Goal: Information Seeking & Learning: Check status

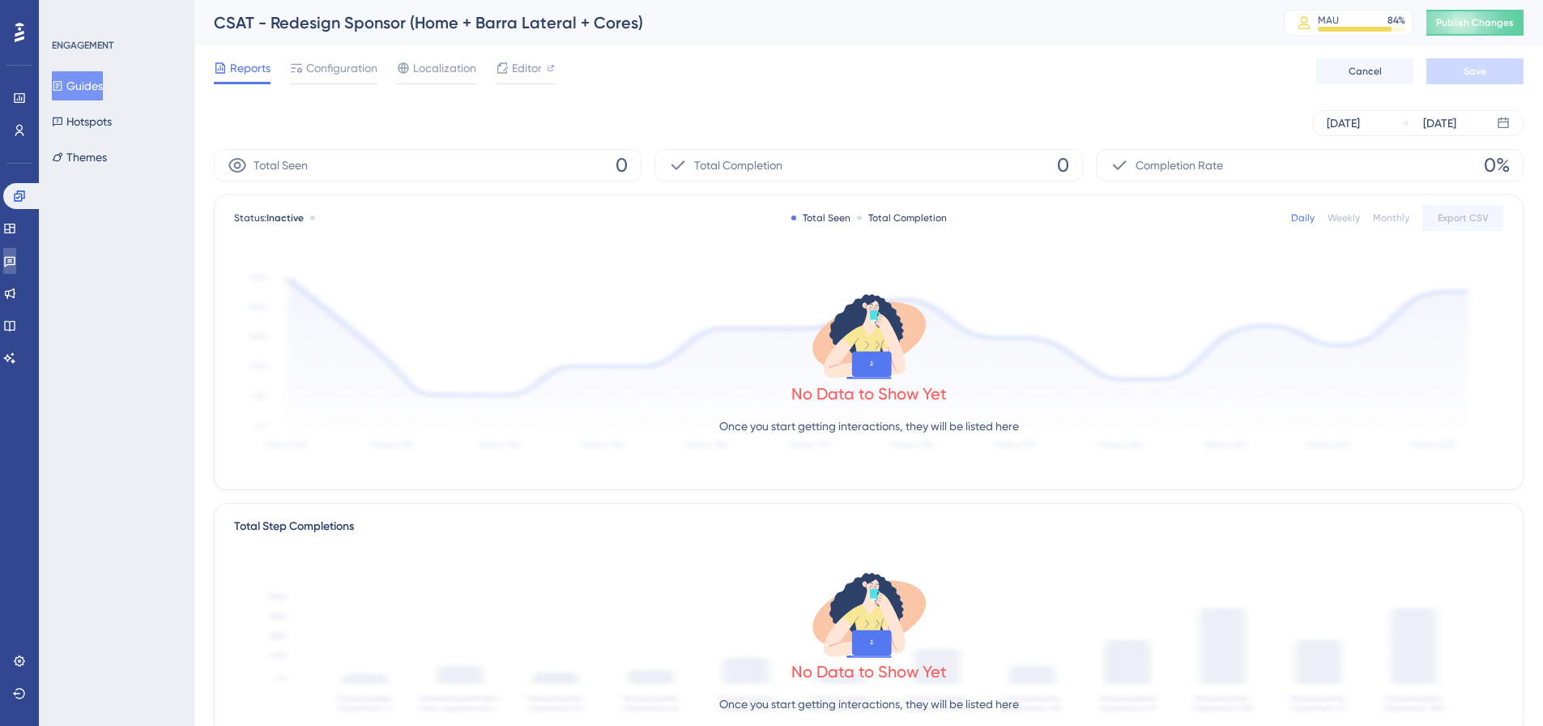
click at [15, 267] on link at bounding box center [9, 261] width 13 height 26
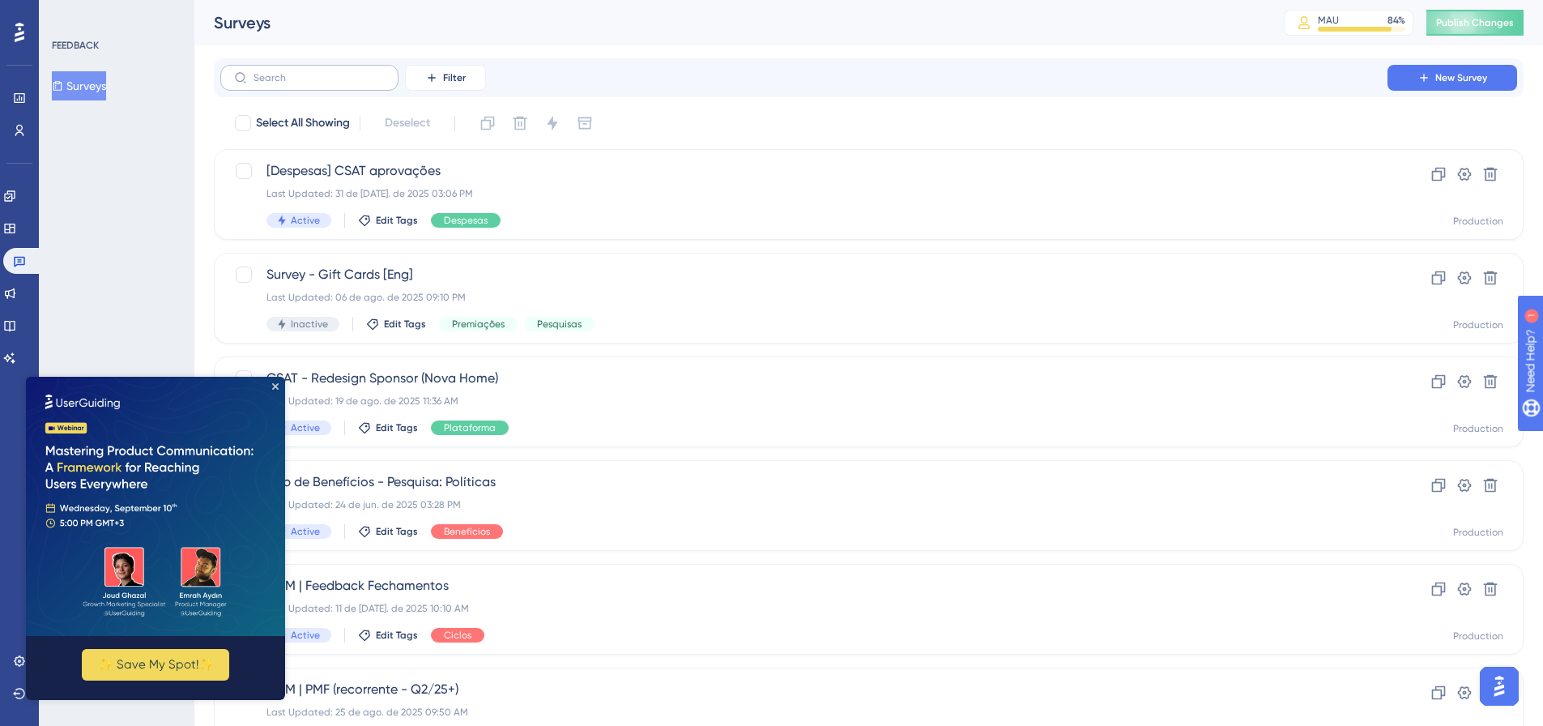
click at [309, 65] on label at bounding box center [309, 78] width 178 height 26
click at [309, 72] on input "text" at bounding box center [319, 77] width 131 height 11
click at [304, 79] on input "text" at bounding box center [319, 77] width 131 height 11
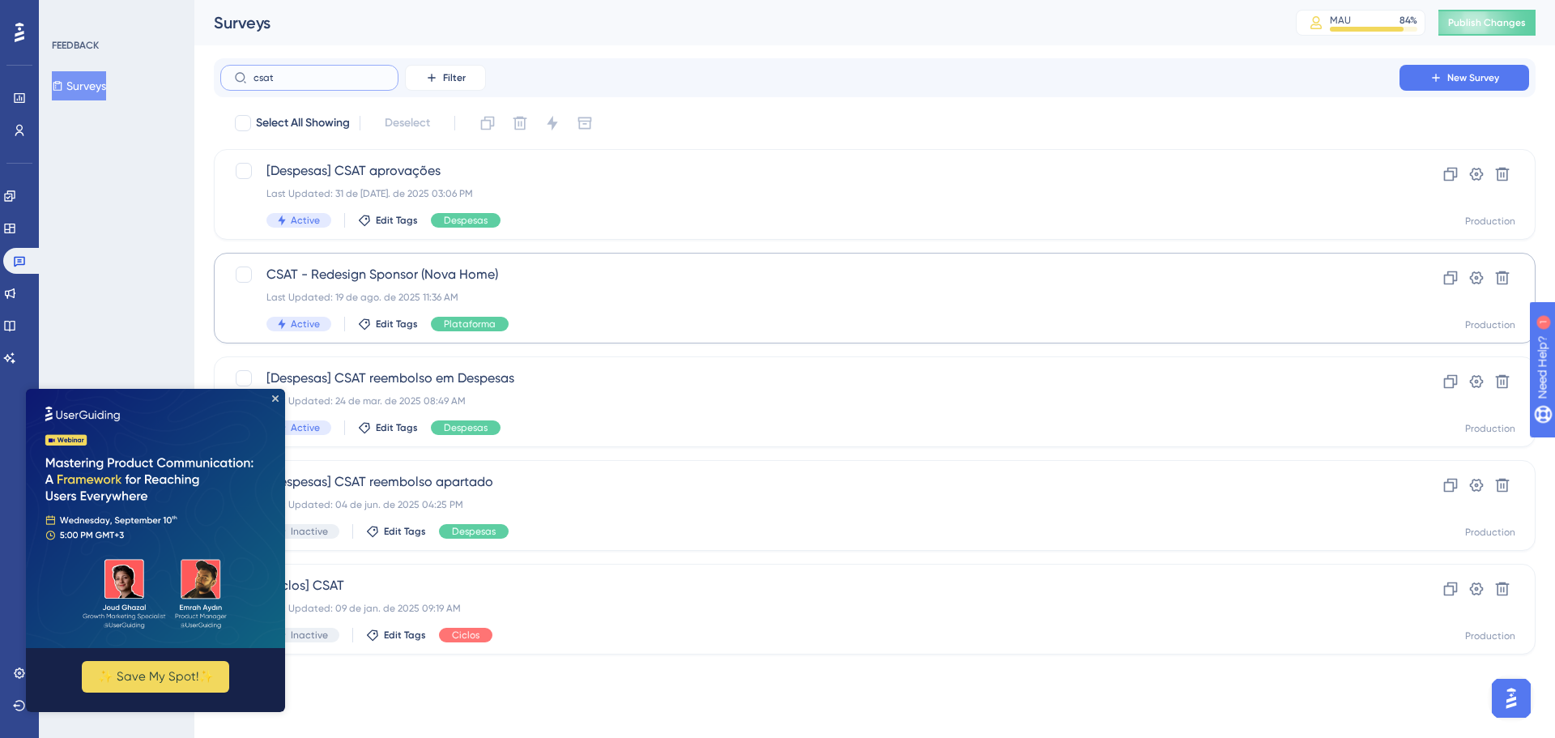
type input "csat"
click at [582, 288] on div "CSAT - Redesign Sponsor (Nova Home) Last Updated: 19 de ago. de 2025 11:36 AM A…" at bounding box center [810, 298] width 1087 height 66
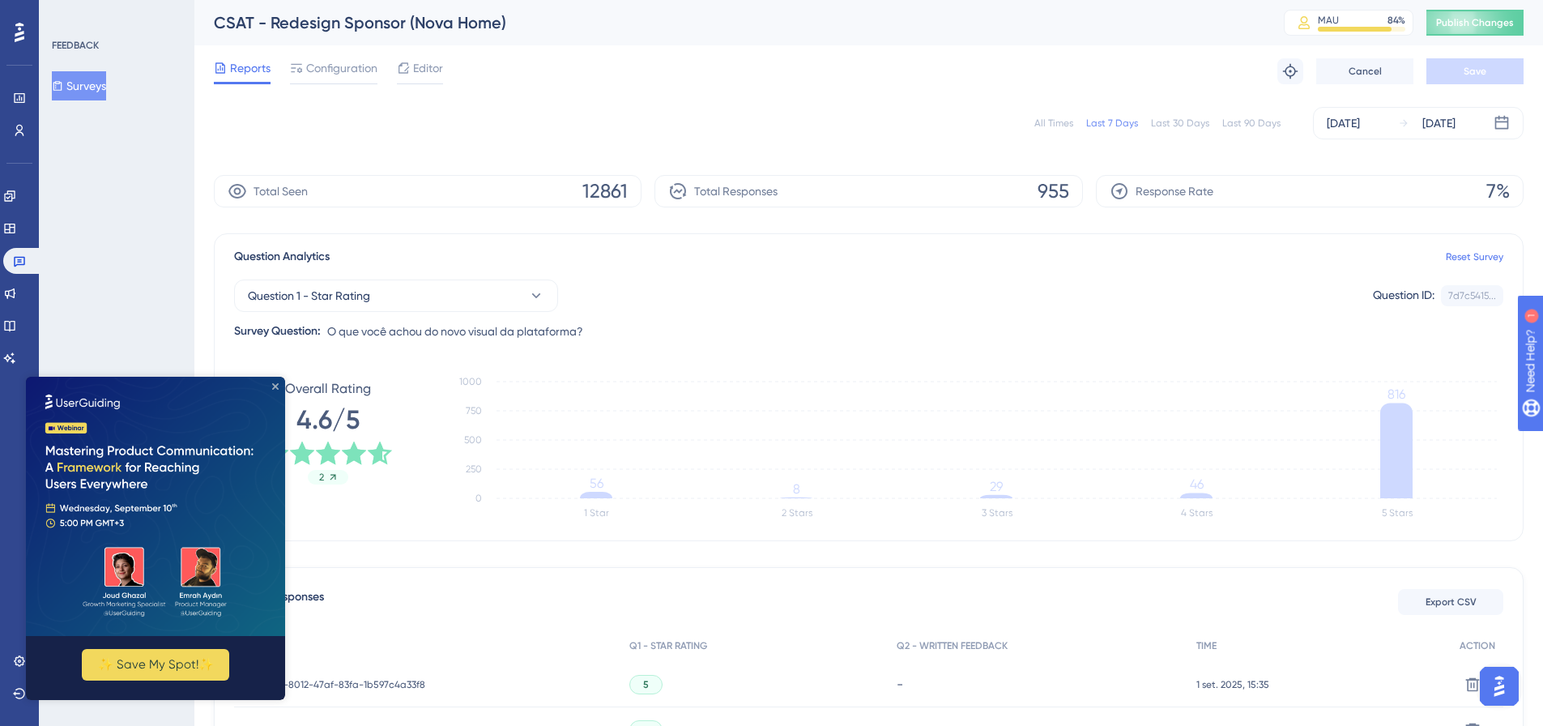
click at [276, 386] on icon "Close Preview" at bounding box center [275, 386] width 6 height 6
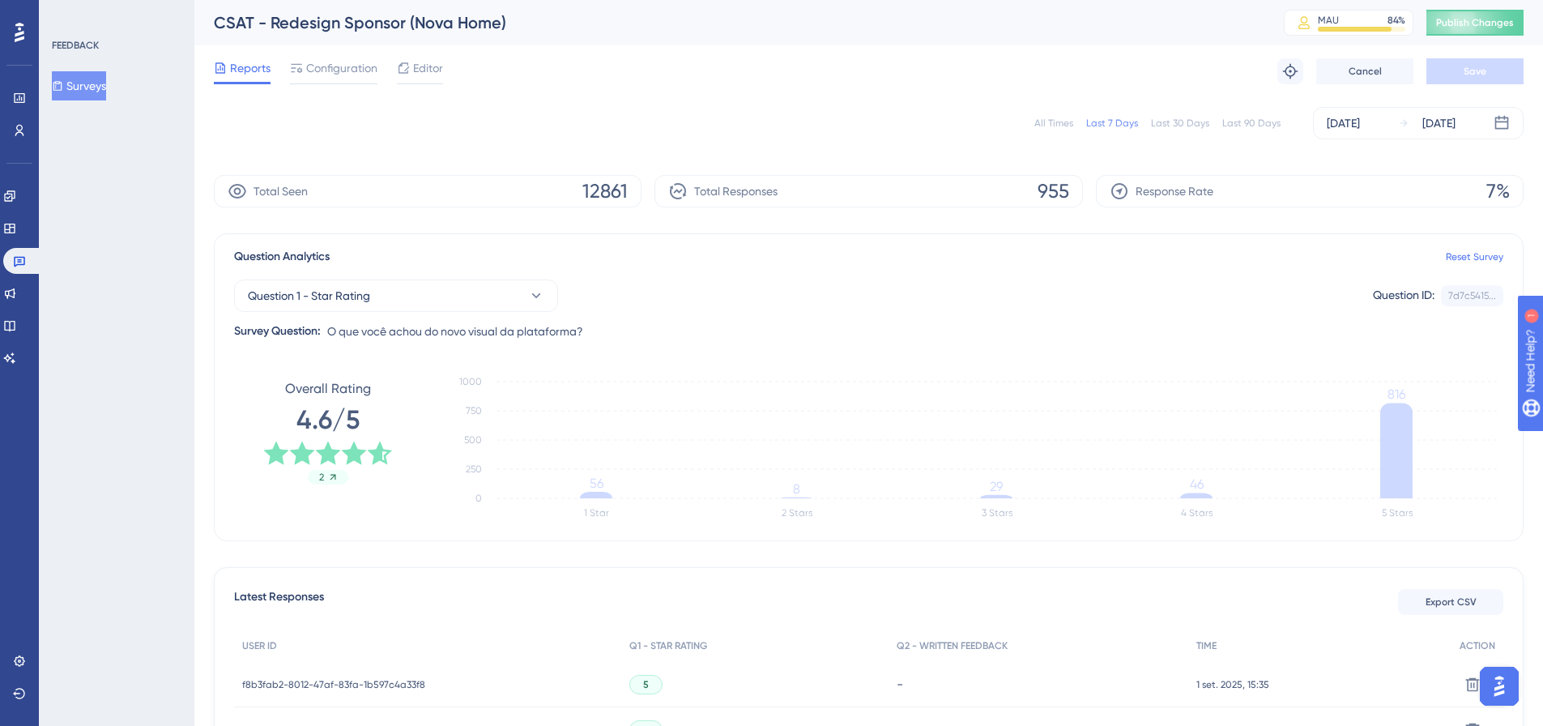
click at [1038, 124] on div "All Times Last 7 Days Last 30 Days Last 90 Days [DATE] [DATE]" at bounding box center [869, 123] width 1310 height 32
click at [1055, 124] on div "All Times" at bounding box center [1053, 123] width 39 height 13
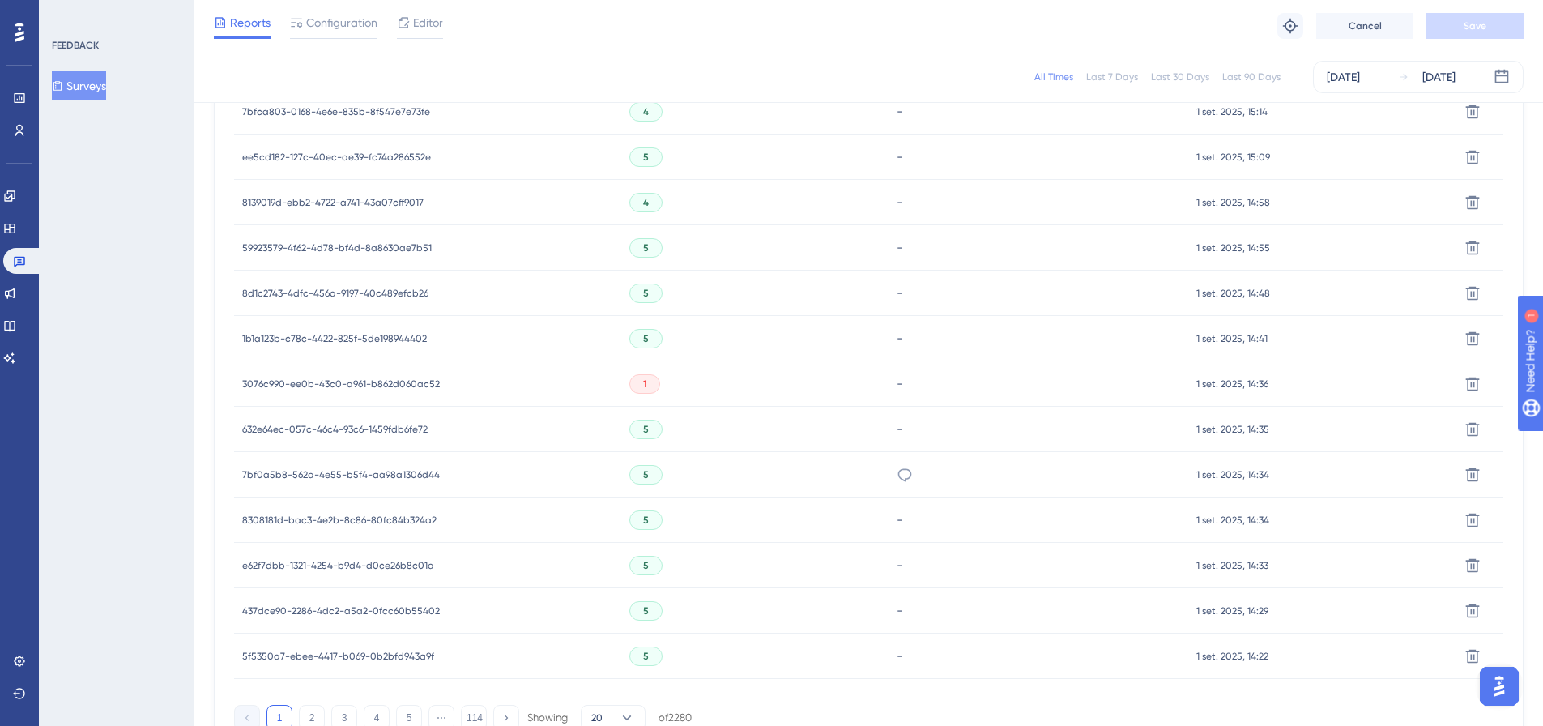
scroll to position [972, 0]
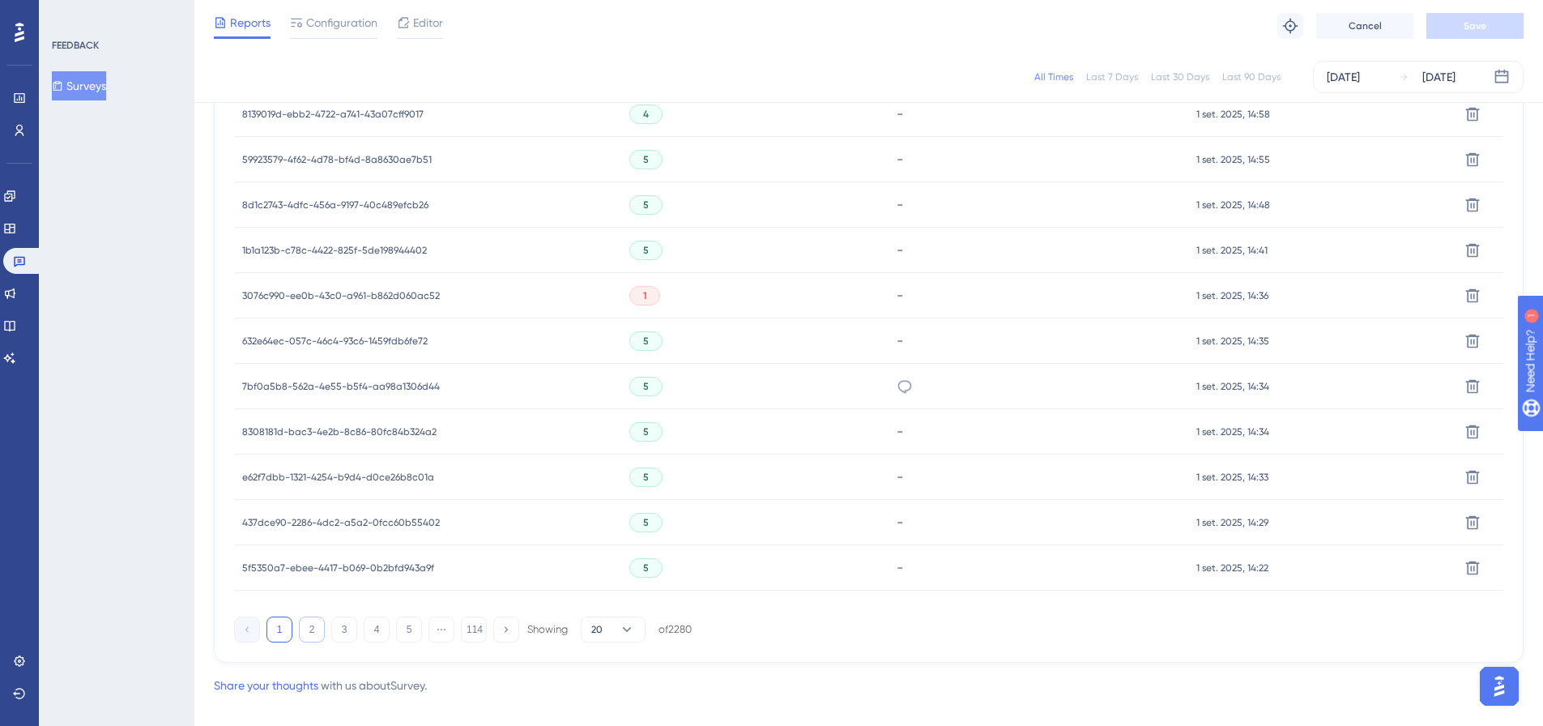
click at [314, 628] on button "2" at bounding box center [312, 629] width 26 height 26
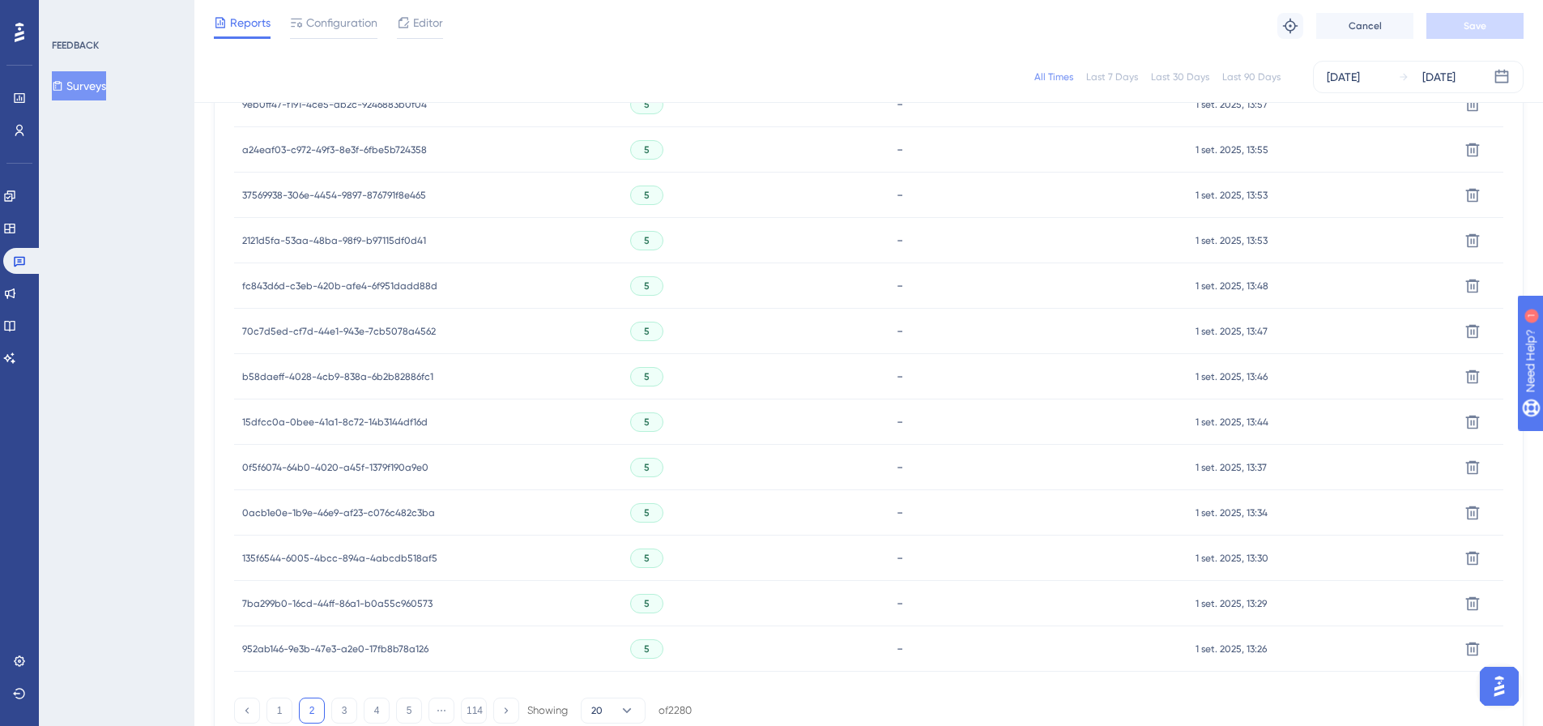
scroll to position [993, 0]
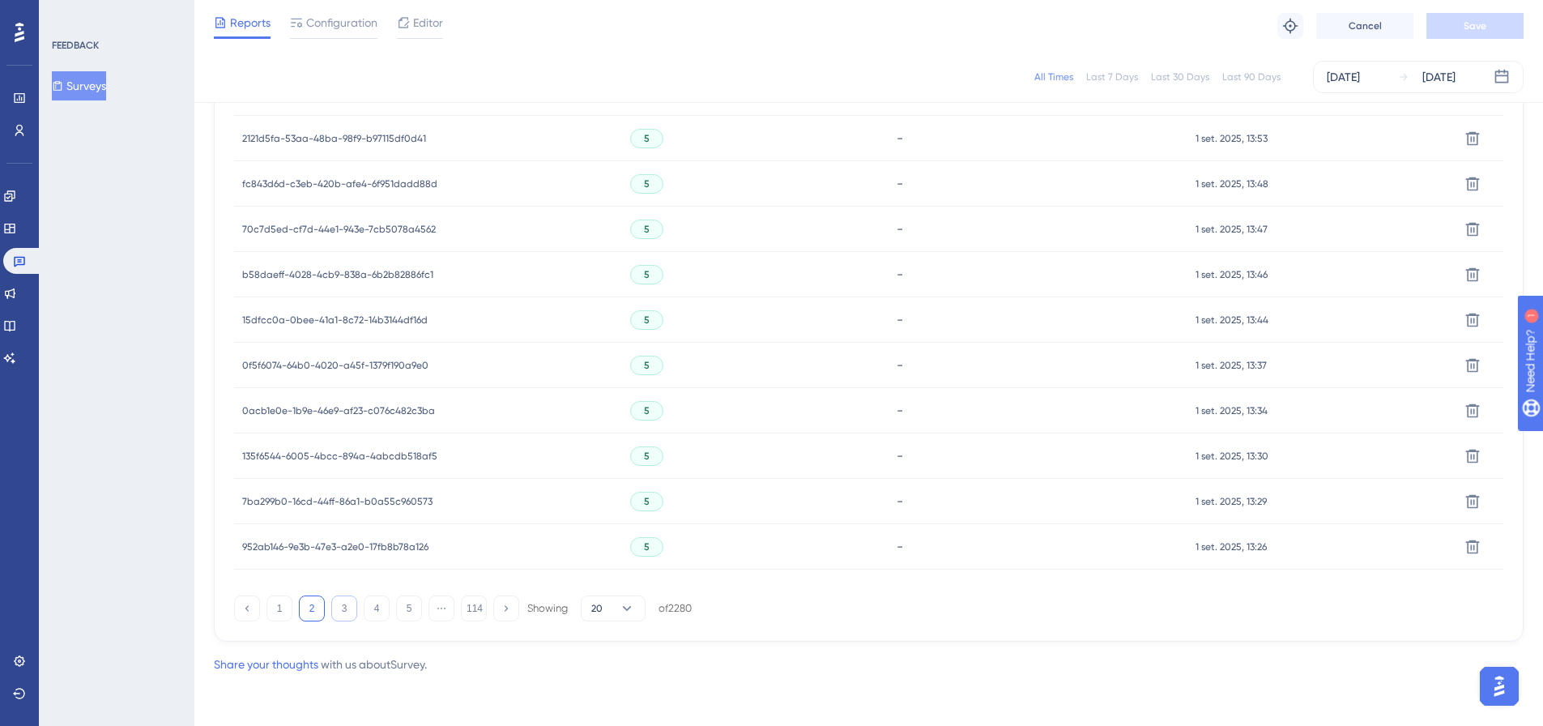
click at [340, 606] on button "3" at bounding box center [344, 608] width 26 height 26
click at [370, 605] on button "4" at bounding box center [377, 608] width 26 height 26
click at [399, 619] on button "5" at bounding box center [409, 608] width 26 height 26
click at [418, 603] on button "6" at bounding box center [409, 608] width 26 height 26
click at [408, 603] on button "7" at bounding box center [409, 608] width 26 height 26
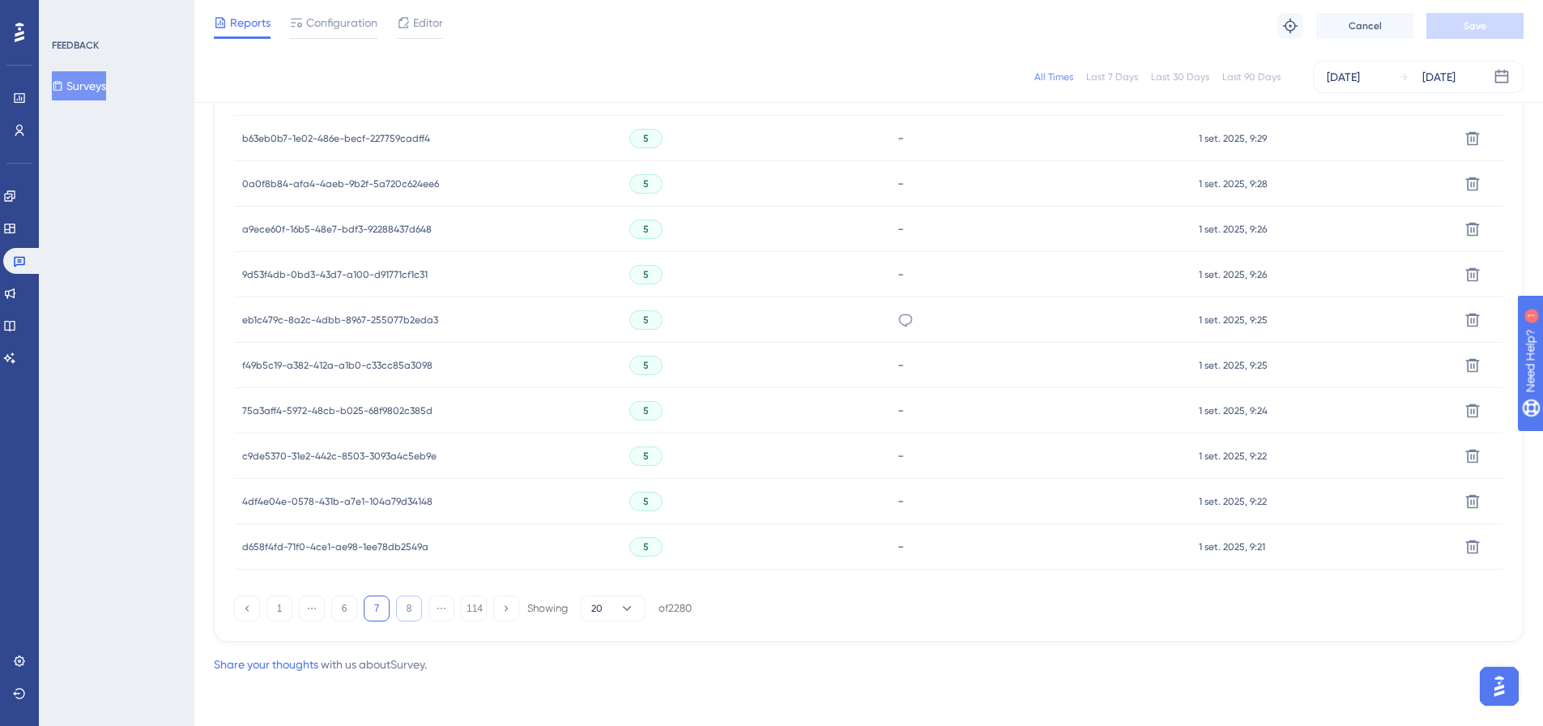
click at [416, 607] on button "8" at bounding box center [409, 608] width 26 height 26
click at [408, 615] on button "9" at bounding box center [409, 608] width 26 height 26
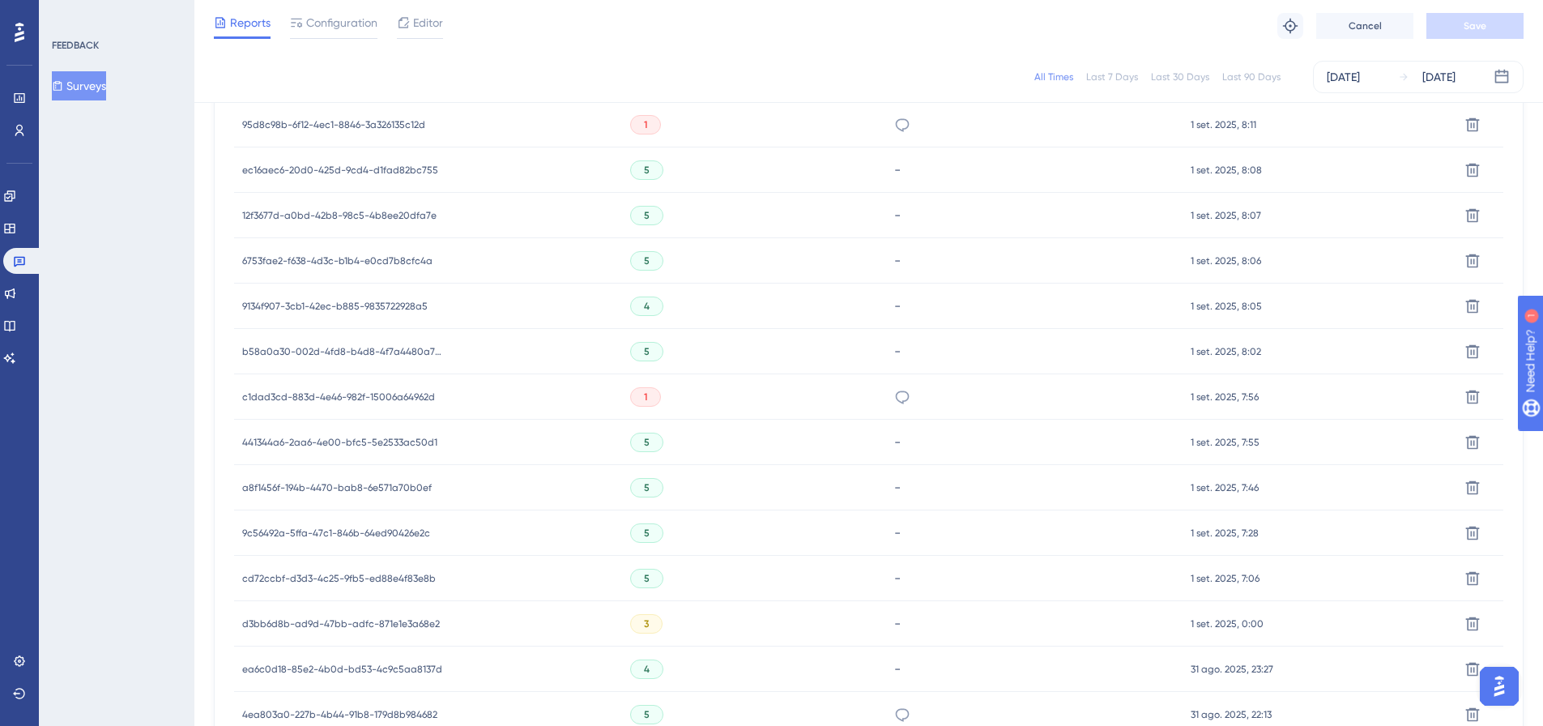
scroll to position [507, 0]
